Goal: Task Accomplishment & Management: Manage account settings

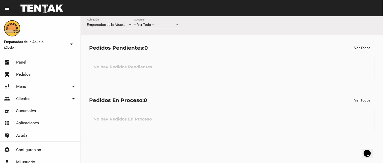
click at [163, 96] on div "Pedidos En Proceso: 0 Ver Todos" at bounding box center [232, 99] width 286 height 9
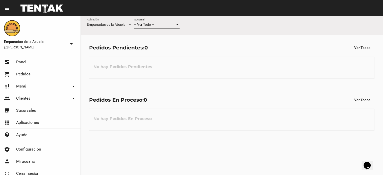
click at [159, 24] on div "-- Ver Todo --" at bounding box center [154, 25] width 41 height 4
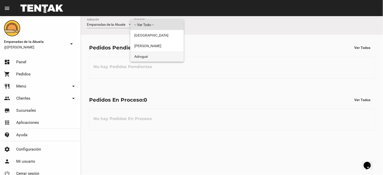
click at [149, 55] on span "Adrogué" at bounding box center [156, 56] width 45 height 11
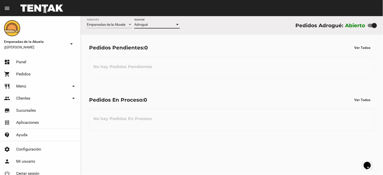
click at [223, 71] on div "No hay Pedidos Pendientes" at bounding box center [232, 68] width 286 height 22
click at [158, 27] on div "Adrogué Sucursal" at bounding box center [156, 23] width 45 height 10
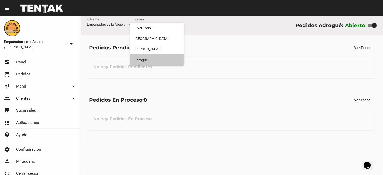
click at [150, 61] on span "Adrogué" at bounding box center [156, 60] width 45 height 11
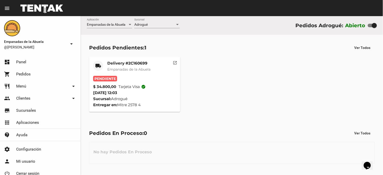
click at [126, 63] on mat-card-title "Delivery #2C160699" at bounding box center [128, 63] width 43 height 5
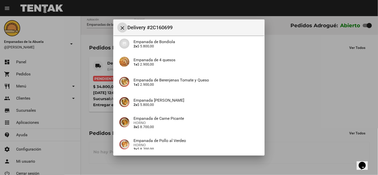
scroll to position [89, 0]
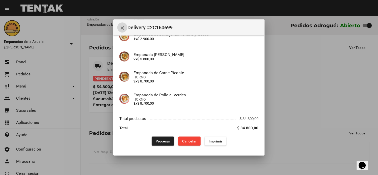
click at [217, 142] on span "Imprimir" at bounding box center [216, 141] width 14 height 4
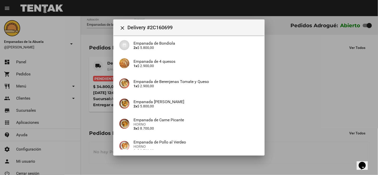
scroll to position [89, 0]
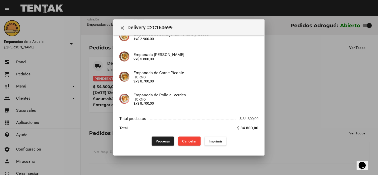
click at [156, 144] on button "Procesar" at bounding box center [163, 141] width 22 height 9
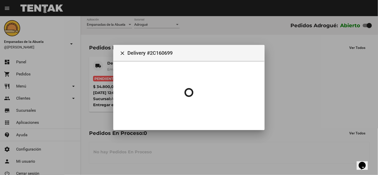
scroll to position [0, 0]
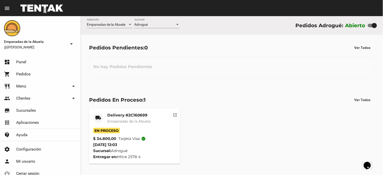
click at [233, 99] on div "Pedidos En Proceso: 1 Ver Todos" at bounding box center [232, 99] width 286 height 9
click at [237, 87] on div "Pedidos En Proceso: 1 Ver Todos local_shipping Delivery #2C160699 Empanadas de …" at bounding box center [232, 129] width 302 height 85
click at [193, 81] on div "Pedidos Pendientes: 0 Ver Todos No hay Pedidos Pendientes" at bounding box center [232, 61] width 302 height 52
click at [133, 115] on mat-card-title "Delivery #2C160699" at bounding box center [128, 115] width 43 height 5
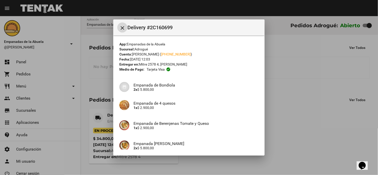
scroll to position [89, 0]
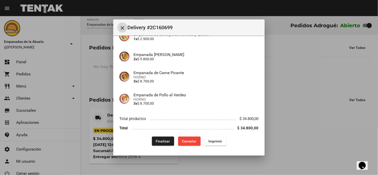
click at [164, 144] on button "Finalizar" at bounding box center [163, 141] width 22 height 9
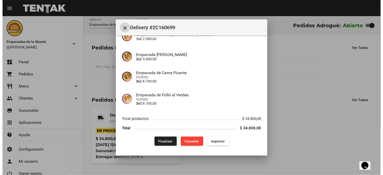
scroll to position [0, 0]
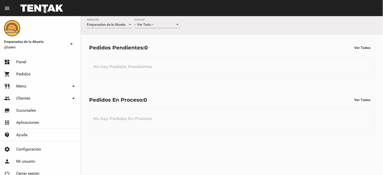
click at [157, 27] on div "-- Ver Todo -- Sucursal" at bounding box center [156, 23] width 45 height 10
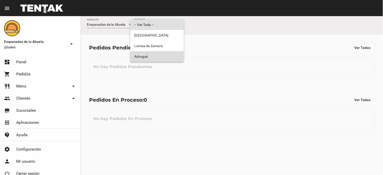
click at [153, 53] on span "Adrogué" at bounding box center [156, 56] width 45 height 11
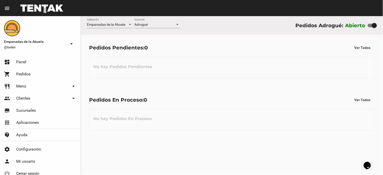
click at [210, 119] on div "Pedidos En Proceso: 0 Ver Todos No hay Pedidos En Proceso" at bounding box center [232, 113] width 302 height 52
click at [202, 85] on div "Pedidos Pendientes: 0 Ver Todos No hay Pedidos Pendientes" at bounding box center [232, 61] width 302 height 52
click at [158, 25] on div "-- Ver Todo --" at bounding box center [154, 25] width 41 height 4
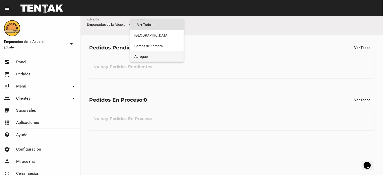
click at [145, 55] on span "Adrogué" at bounding box center [156, 56] width 45 height 11
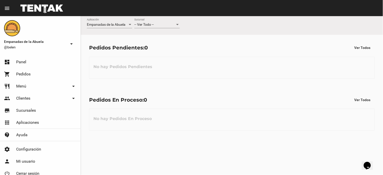
click at [158, 26] on div "-- Ver Todo --" at bounding box center [154, 25] width 41 height 4
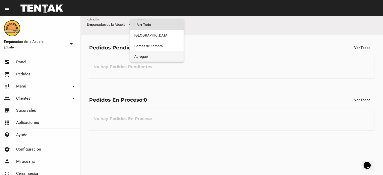
click at [153, 58] on span "Adrogué" at bounding box center [156, 56] width 45 height 11
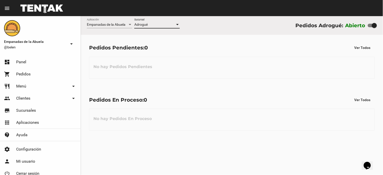
click at [158, 24] on div "Adrogué" at bounding box center [154, 25] width 41 height 4
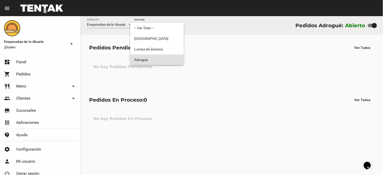
click at [155, 60] on span "Adrogué" at bounding box center [156, 60] width 45 height 11
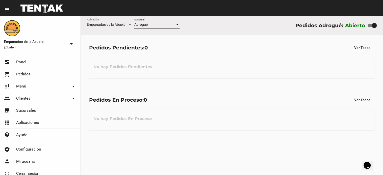
click at [251, 94] on div "Pedidos En Proceso: 0 Ver Todos No hay Pedidos En Proceso" at bounding box center [232, 113] width 302 height 52
click at [146, 24] on span "Adrogué" at bounding box center [140, 24] width 13 height 4
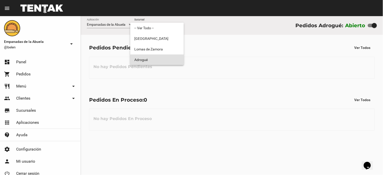
click at [152, 59] on span "Adrogué" at bounding box center [156, 60] width 45 height 11
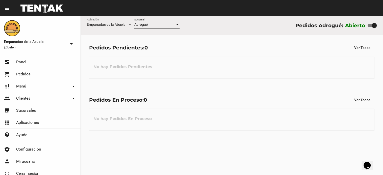
click at [211, 118] on div "No hay Pedidos En Proceso" at bounding box center [232, 120] width 286 height 22
click at [217, 108] on div "Pedidos En Proceso: 0 Ver Todos No hay Pedidos En Proceso" at bounding box center [232, 113] width 302 height 52
click at [145, 24] on span "-- Ver Todo --" at bounding box center [143, 24] width 19 height 4
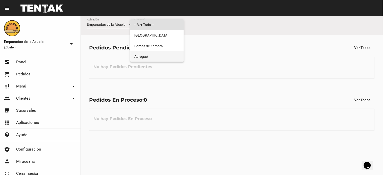
click at [151, 54] on span "Adrogué" at bounding box center [156, 56] width 45 height 11
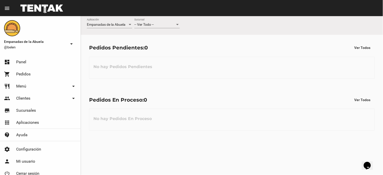
click at [172, 26] on div "-- Ver Todo --" at bounding box center [154, 25] width 41 height 4
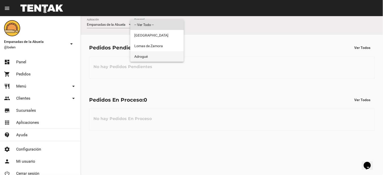
click at [160, 60] on span "Adrogué" at bounding box center [156, 56] width 45 height 11
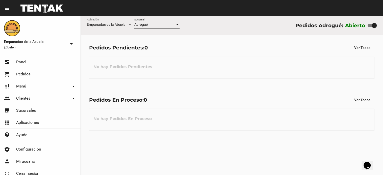
click at [291, 88] on div "Pedidos En Proceso: 0 Ver Todos No hay Pedidos En Proceso" at bounding box center [232, 113] width 302 height 52
click at [150, 27] on div "-- Ver Todo -- Sucursal" at bounding box center [156, 23] width 45 height 10
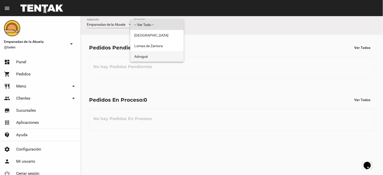
click at [146, 57] on span "Adrogué" at bounding box center [156, 56] width 45 height 11
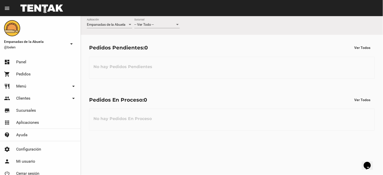
click at [148, 24] on span "-- Ver Todo --" at bounding box center [143, 24] width 19 height 4
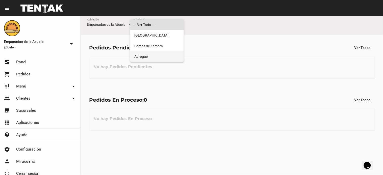
click at [149, 56] on span "Adrogué" at bounding box center [156, 56] width 45 height 11
click at [145, 58] on span "Adrogué" at bounding box center [156, 56] width 45 height 11
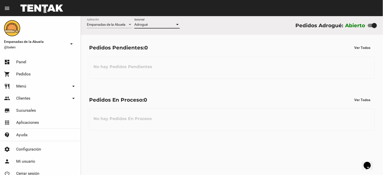
click at [213, 68] on div "No hay Pedidos Pendientes" at bounding box center [232, 68] width 286 height 22
click at [148, 23] on span "-- Ver Todo --" at bounding box center [143, 24] width 19 height 4
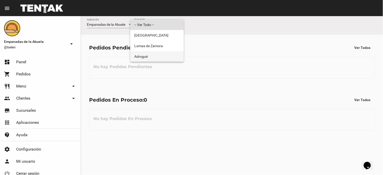
click at [146, 57] on span "Adrogué" at bounding box center [156, 56] width 45 height 11
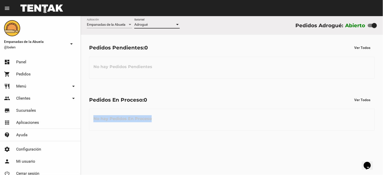
click at [171, 96] on div "Pedidos En Proceso: 0 Ver Todos No hay Pedidos En Proceso" at bounding box center [232, 113] width 302 height 52
drag, startPoint x: 221, startPoint y: 85, endPoint x: 227, endPoint y: 75, distance: 11.7
click at [225, 81] on div "Pedidos Pendientes: 0 Ver Todos No hay Pedidos Pendientes" at bounding box center [232, 61] width 302 height 52
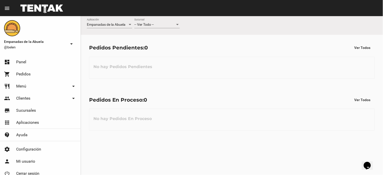
click at [152, 19] on div "-- Ver Todo -- Sucursal" at bounding box center [156, 23] width 45 height 10
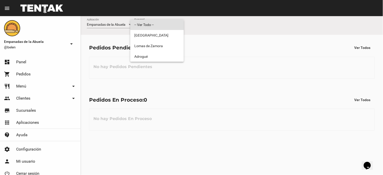
click at [151, 27] on span "-- Ver Todo --" at bounding box center [156, 24] width 45 height 11
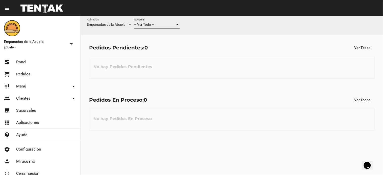
click at [150, 24] on span "-- Ver Todo --" at bounding box center [143, 24] width 19 height 4
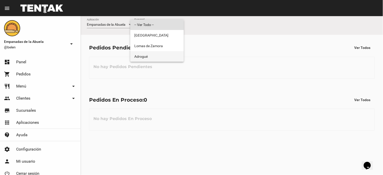
click at [152, 54] on span "Adrogué" at bounding box center [156, 56] width 45 height 11
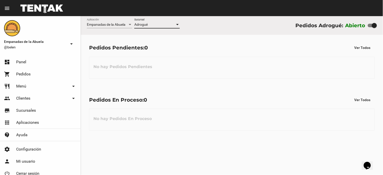
click at [197, 89] on div "Pedidos En Proceso: 0 Ver Todos No hay Pedidos En Proceso" at bounding box center [232, 113] width 302 height 52
click at [229, 95] on div "Pedidos En Proceso: 0 Ver Todos No hay Pedidos En Proceso" at bounding box center [232, 113] width 302 height 52
click at [220, 117] on div "No hay Pedidos En Proceso" at bounding box center [232, 120] width 286 height 22
click at [147, 25] on span "Adrogué" at bounding box center [140, 24] width 13 height 4
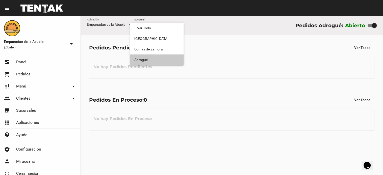
click at [150, 62] on span "Adrogué" at bounding box center [156, 60] width 45 height 11
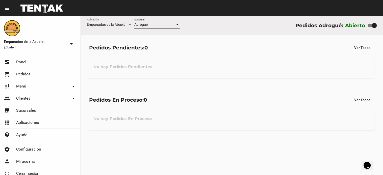
click at [238, 77] on div "No hay Pedidos Pendientes" at bounding box center [232, 68] width 286 height 22
click at [148, 27] on div "Adrogué Sucursal" at bounding box center [156, 23] width 45 height 10
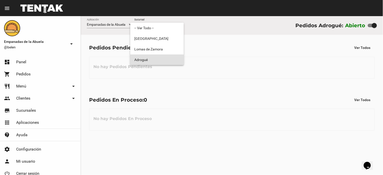
click at [153, 64] on span "Adrogué" at bounding box center [156, 60] width 45 height 11
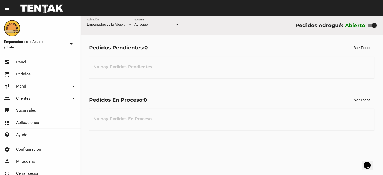
click at [371, 24] on div at bounding box center [372, 26] width 9 height 4
click at [370, 27] on input "checkbox" at bounding box center [370, 27] width 0 height 0
checkbox input "false"
